Goal: Transaction & Acquisition: Purchase product/service

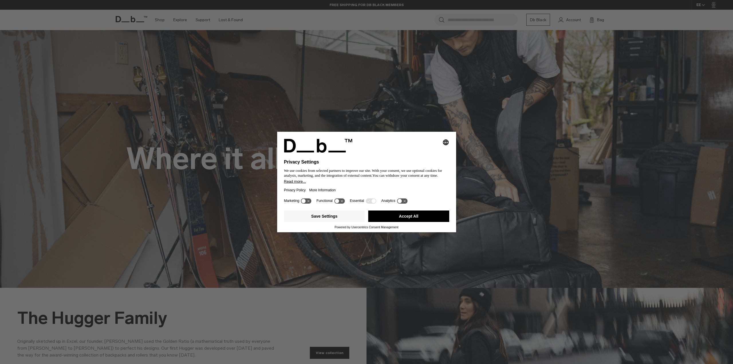
click at [402, 202] on icon at bounding box center [402, 200] width 11 height 5
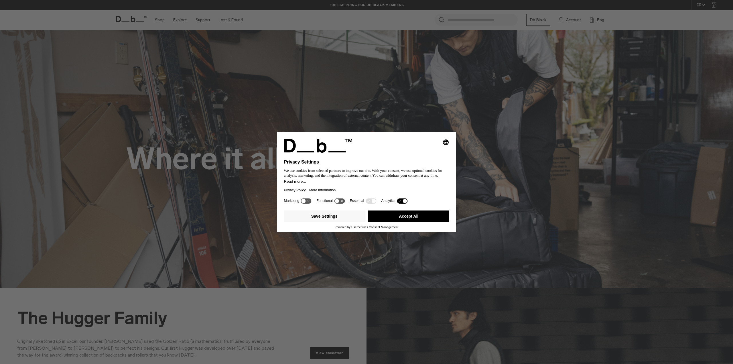
click at [397, 202] on icon at bounding box center [402, 200] width 11 height 5
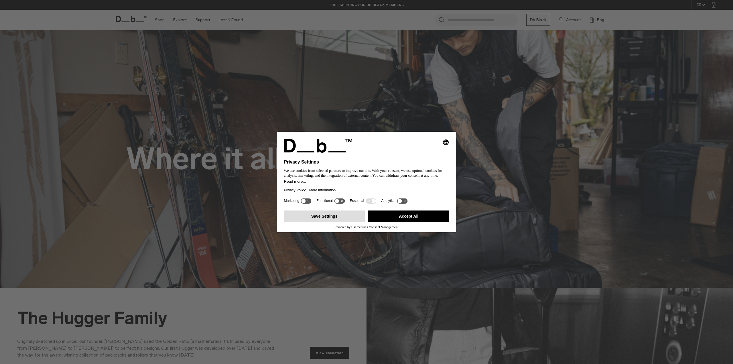
click at [339, 216] on button "Save Settings" at bounding box center [324, 215] width 81 height 11
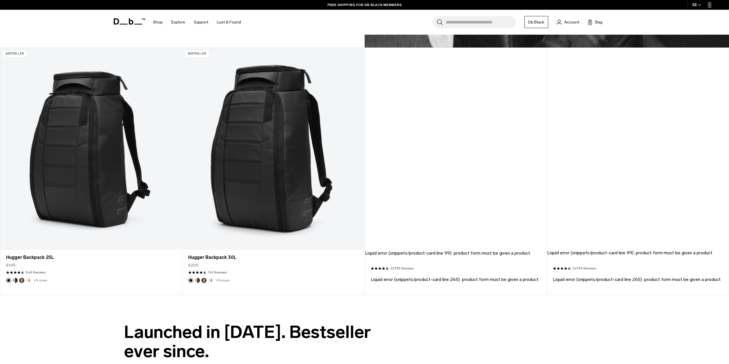
scroll to position [515, 0]
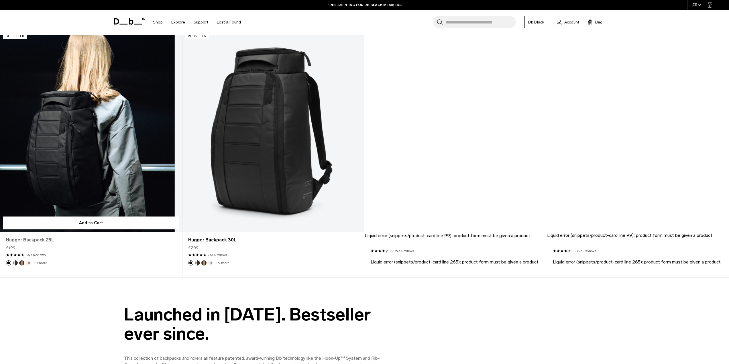
click at [36, 241] on link "Hugger Backpack 25L" at bounding box center [91, 240] width 170 height 7
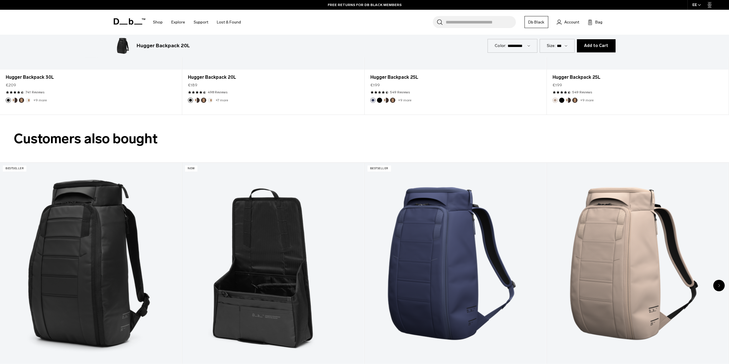
scroll to position [1776, 0]
